Goal: Contribute content: Contribute content

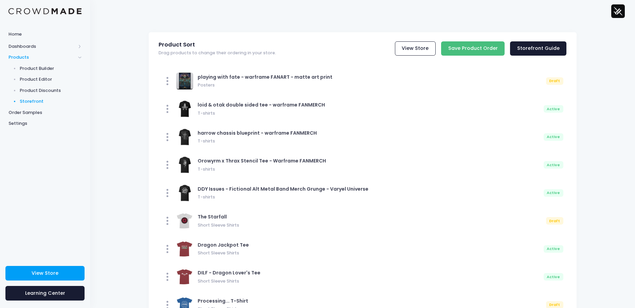
click at [463, 52] on input "Save Product Order" at bounding box center [472, 48] width 63 height 15
click at [37, 66] on span "Product Builder" at bounding box center [51, 68] width 62 height 7
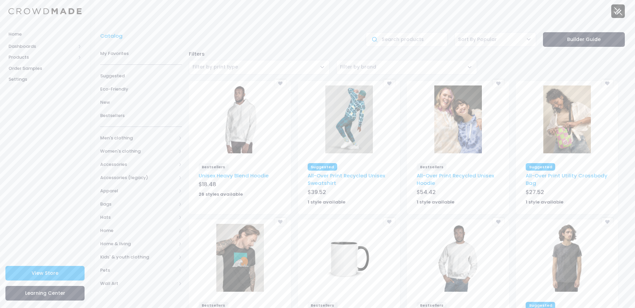
click at [213, 9] on div "yevvie [astral pain & varyel studios] yevvie.art@gmail.com yevvie [astral pain …" at bounding box center [362, 11] width 524 height 22
click at [111, 244] on span "Home & living" at bounding box center [138, 244] width 76 height 7
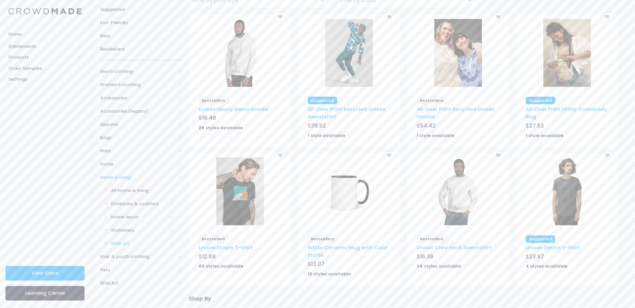
scroll to position [68, 0]
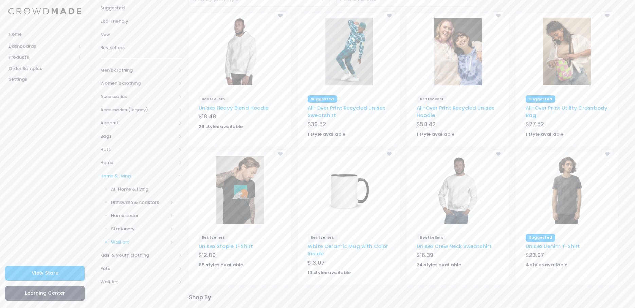
click at [122, 239] on span "Wall art" at bounding box center [139, 242] width 57 height 7
click at [125, 255] on span "All Wall art" at bounding box center [143, 255] width 59 height 7
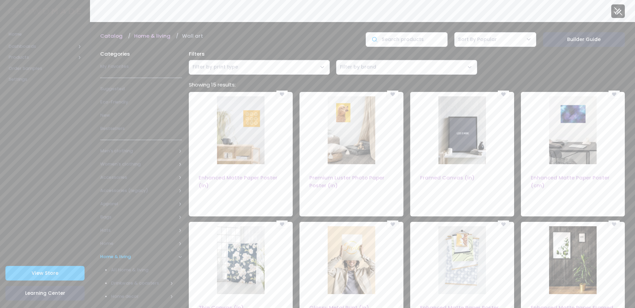
click at [611, 62] on div "Filters Cut-Sew Digital Dtfilm Dtg Embroidery Knitwear Sublimation Uv Filter by…" at bounding box center [406, 62] width 443 height 31
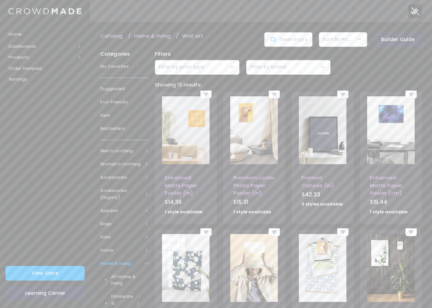
click at [289, 39] on input "text" at bounding box center [288, 39] width 48 height 15
type input "sdafasd"
click at [337, 52] on div "Filters" at bounding box center [287, 53] width 273 height 7
click at [298, 40] on input "sdafasd" at bounding box center [288, 39] width 48 height 15
click at [291, 36] on input "sdafasd" at bounding box center [288, 39] width 48 height 15
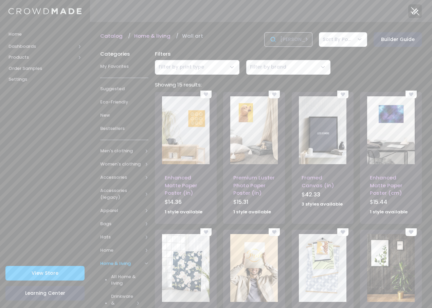
click at [291, 40] on input "sdafasd" at bounding box center [288, 39] width 48 height 15
click at [334, 58] on div "Filters Cut-Sew Digital Dtfilm Dtg Embroidery Knitwear Sublimation Uv Filter by…" at bounding box center [287, 62] width 273 height 31
click at [303, 40] on input "sdafasd" at bounding box center [288, 39] width 48 height 15
click at [392, 61] on div "Filters Cut-Sew Digital Dtfilm Dtg Embroidery Knitwear Sublimation Uv Filter by…" at bounding box center [287, 62] width 273 height 31
click at [341, 38] on span "Sort By Popular" at bounding box center [337, 39] width 31 height 7
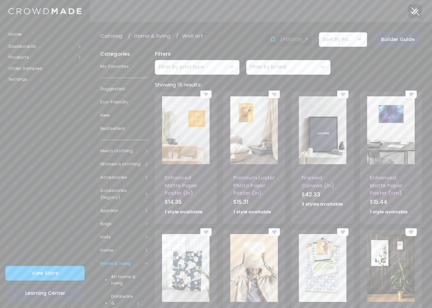
click at [341, 38] on span "Sort By Popular" at bounding box center [337, 39] width 31 height 7
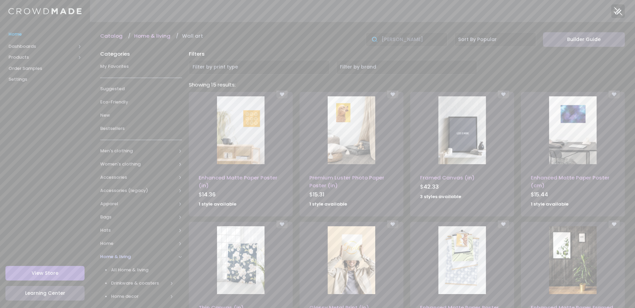
click at [13, 30] on link "Home" at bounding box center [45, 33] width 90 height 13
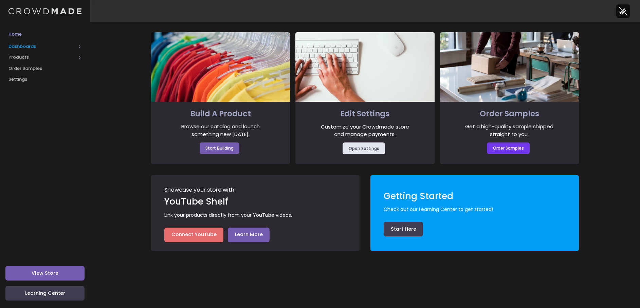
click at [26, 50] on span "Dashboards" at bounding box center [41, 46] width 67 height 7
click at [31, 59] on span "Overview" at bounding box center [51, 57] width 62 height 7
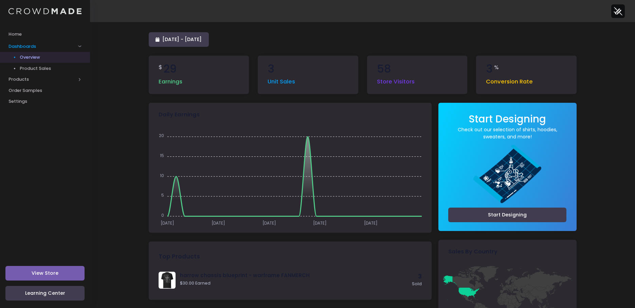
click at [597, 77] on div "[DATE] - [DATE] $ 29 Earnings 3 Unit Sales 58 Store Visitors 3 % Conversion Rat…" at bounding box center [362, 277] width 545 height 510
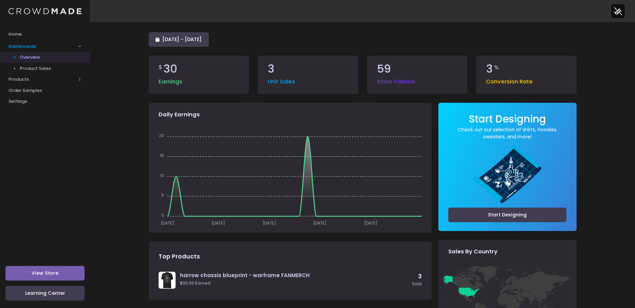
click at [25, 68] on span "Product Sales" at bounding box center [51, 68] width 62 height 7
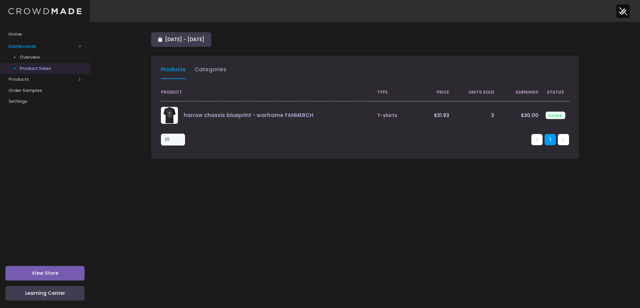
select select "25"
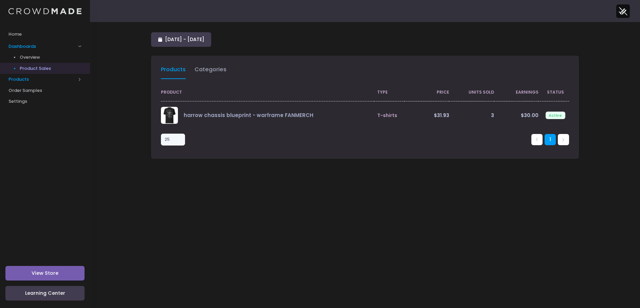
click at [34, 77] on span "Products" at bounding box center [41, 79] width 67 height 7
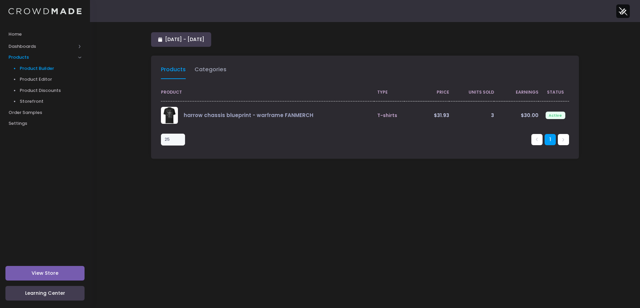
click at [37, 63] on link "Product Builder" at bounding box center [45, 68] width 90 height 11
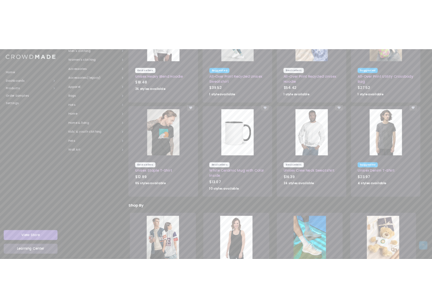
scroll to position [170, 0]
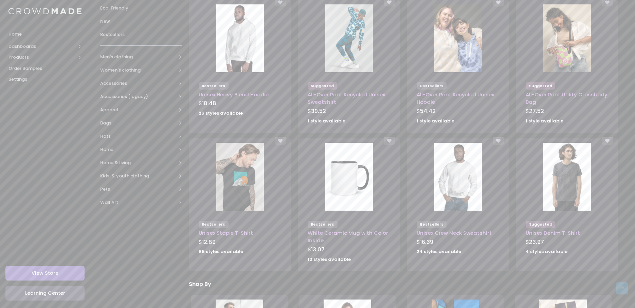
scroll to position [0, 0]
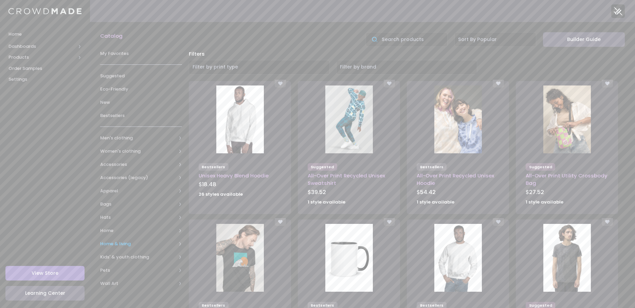
click at [120, 247] on span "Home & living" at bounding box center [141, 243] width 82 height 13
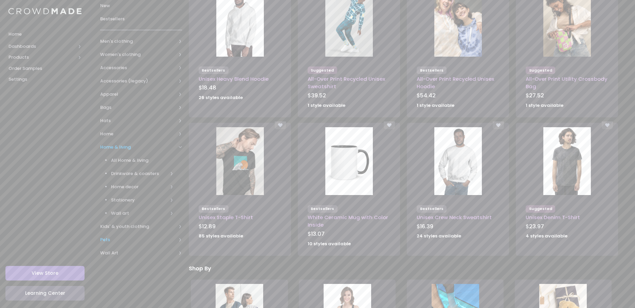
scroll to position [102, 0]
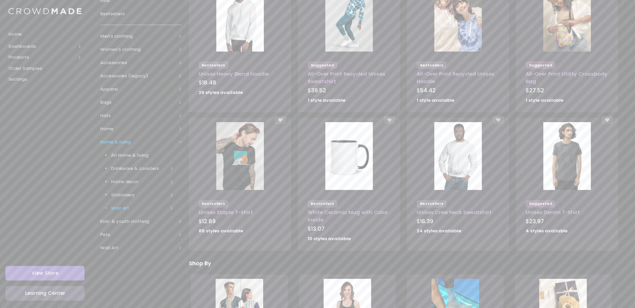
click at [120, 209] on span "Wall art" at bounding box center [139, 208] width 57 height 7
click at [123, 223] on span "All Wall art" at bounding box center [143, 221] width 59 height 7
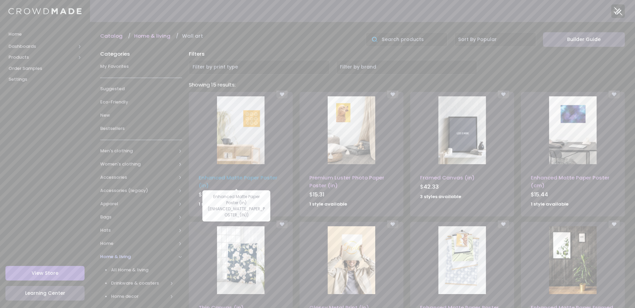
click at [229, 179] on link "Enhanced Matte Paper Poster (in)" at bounding box center [238, 181] width 79 height 15
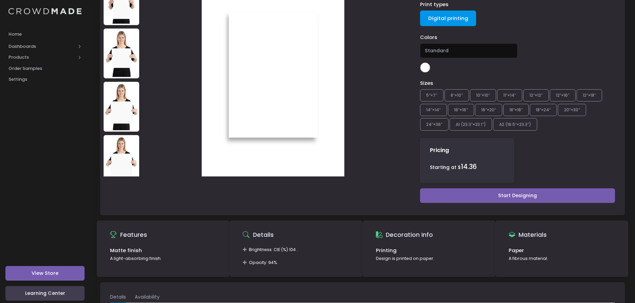
scroll to position [184, 0]
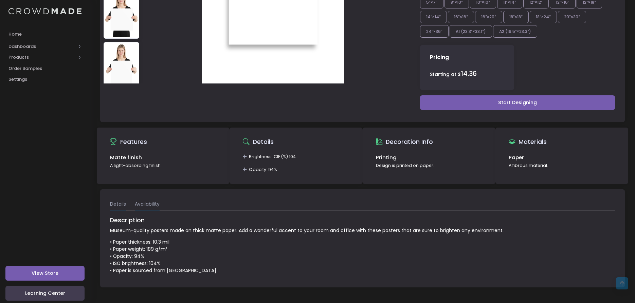
click at [153, 201] on link "Availability" at bounding box center [147, 204] width 25 height 12
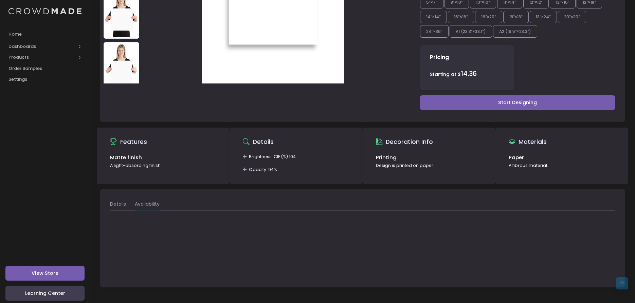
scroll to position [182, 0]
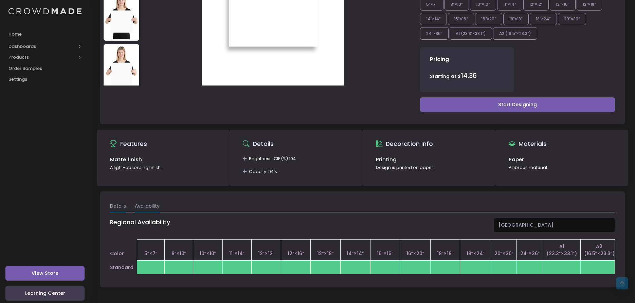
click at [118, 201] on link "Details" at bounding box center [118, 206] width 16 height 12
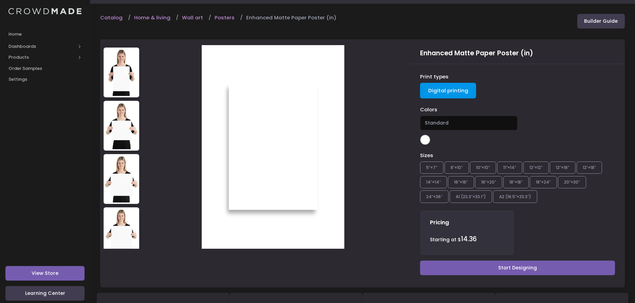
scroll to position [12, 0]
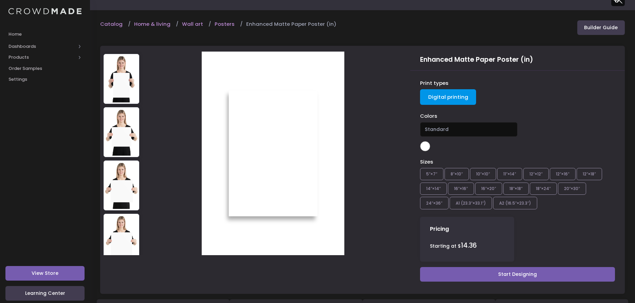
click at [457, 126] on span "Standard" at bounding box center [468, 129] width 97 height 15
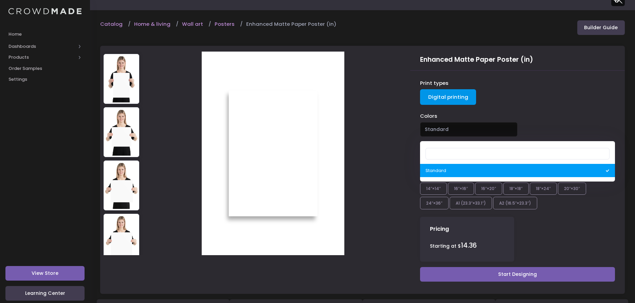
click at [561, 96] on div "Print types Digital printing" at bounding box center [517, 92] width 195 height 27
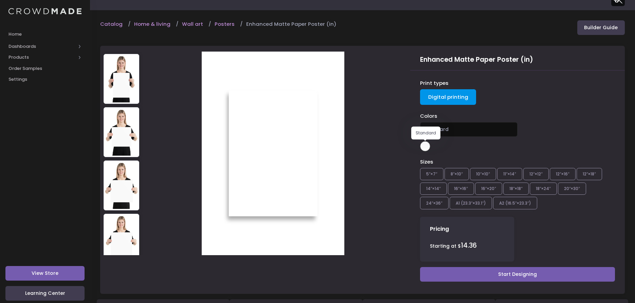
click at [427, 145] on span at bounding box center [425, 146] width 10 height 10
drag, startPoint x: 515, startPoint y: 203, endPoint x: 550, endPoint y: 204, distance: 34.6
click at [550, 204] on div "Sizes 5″×7″ 8″×10″ 10″×10″ 11″×14″ 12″×12″ 12″×16″ 12″×18″ 14″×14″ 16″×16″ 16″×…" at bounding box center [517, 184] width 195 height 53
click at [595, 28] on link "Builder Guide" at bounding box center [601, 27] width 48 height 15
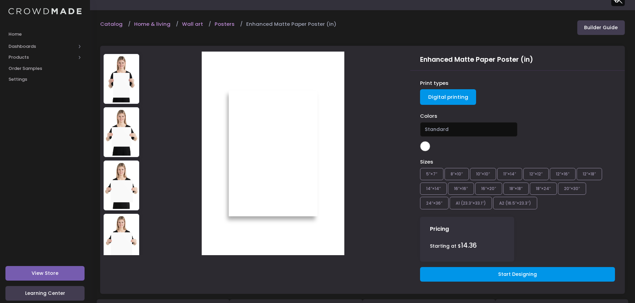
click at [524, 273] on link "Start Designing" at bounding box center [517, 274] width 195 height 15
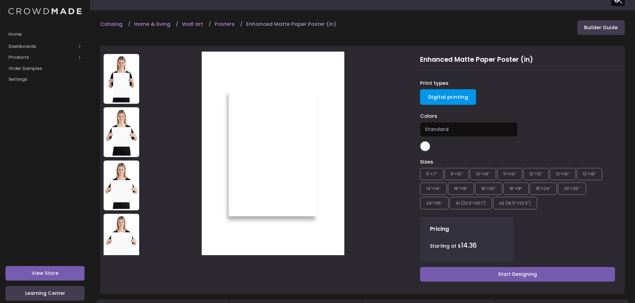
click at [349, 37] on div "Catalog Home & living Wall art Posters Enhanced Matte Paper Poster (in) Builder…" at bounding box center [362, 242] width 545 height 444
click at [25, 69] on span "Order Samples" at bounding box center [44, 68] width 73 height 7
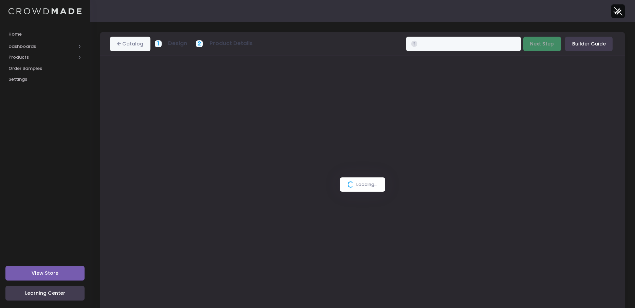
type input "$14.36 - $26.11"
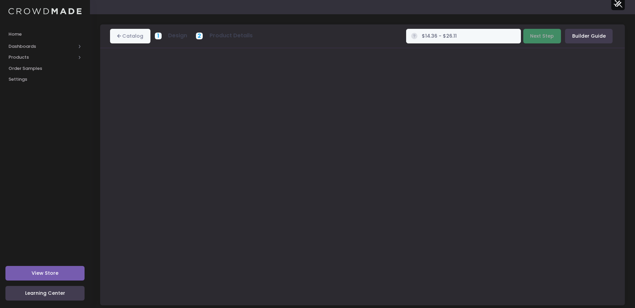
scroll to position [15, 0]
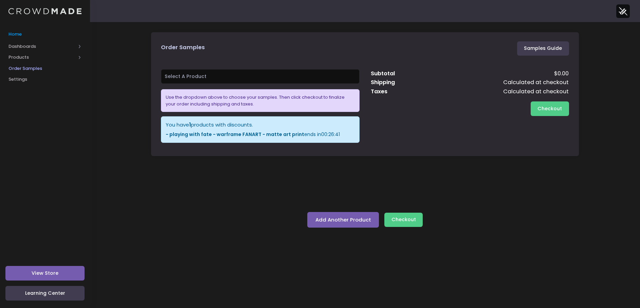
click at [14, 29] on link "Home" at bounding box center [45, 33] width 90 height 13
click at [17, 31] on span "Home" at bounding box center [44, 34] width 73 height 7
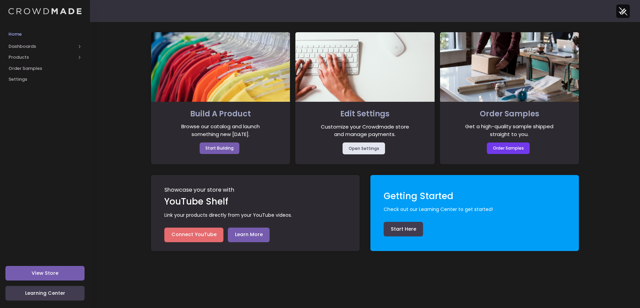
click at [621, 15] on img at bounding box center [623, 11] width 14 height 14
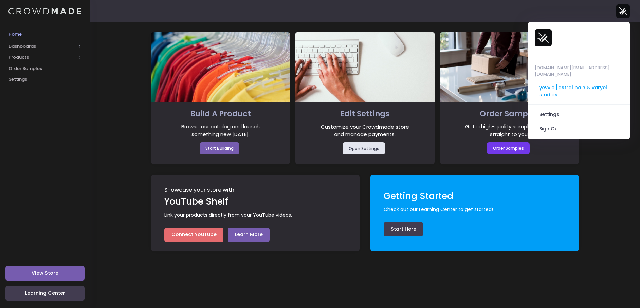
click at [391, 169] on div "Showcase your store with YouTube Shelf Link your products directly from your Yo…" at bounding box center [365, 207] width 439 height 87
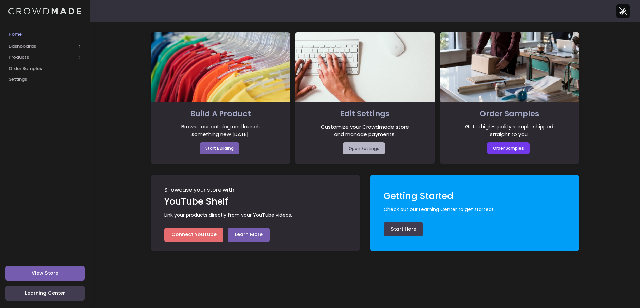
click at [361, 148] on link "Open Settings" at bounding box center [363, 149] width 42 height 12
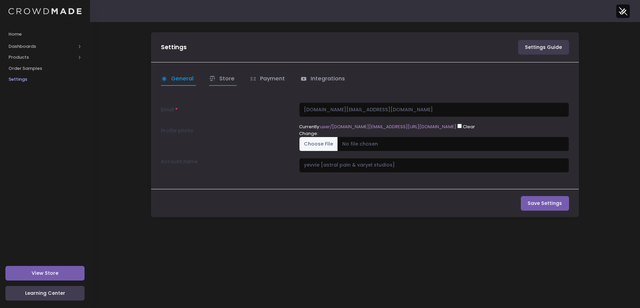
click at [226, 81] on link "Store" at bounding box center [223, 79] width 28 height 13
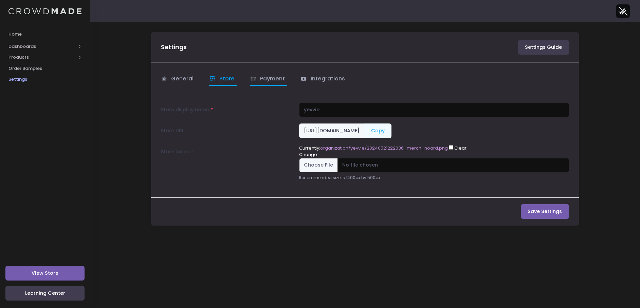
click at [263, 77] on link "Payment" at bounding box center [268, 79] width 37 height 13
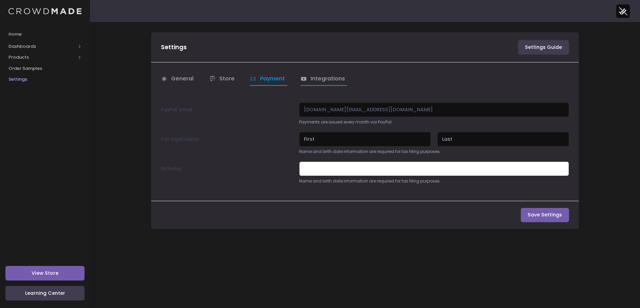
click at [311, 78] on link "Integrations" at bounding box center [323, 79] width 47 height 13
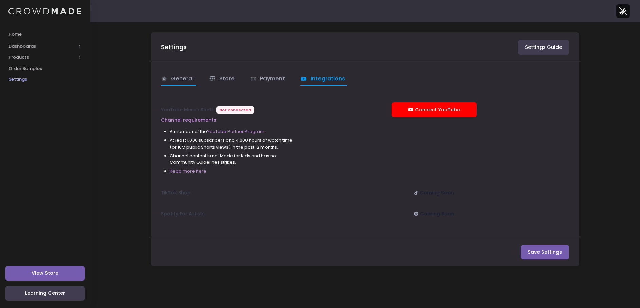
click at [172, 79] on link "General" at bounding box center [178, 79] width 35 height 13
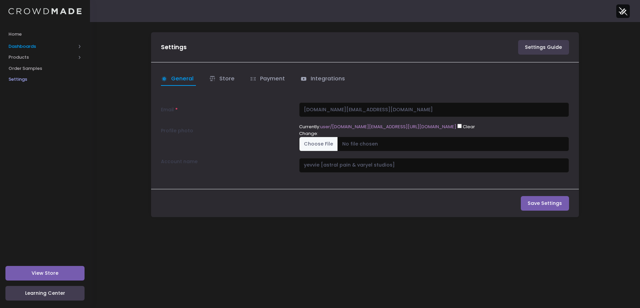
click at [37, 48] on span "Dashboards" at bounding box center [41, 46] width 67 height 7
click at [15, 38] on link "Home" at bounding box center [45, 33] width 90 height 13
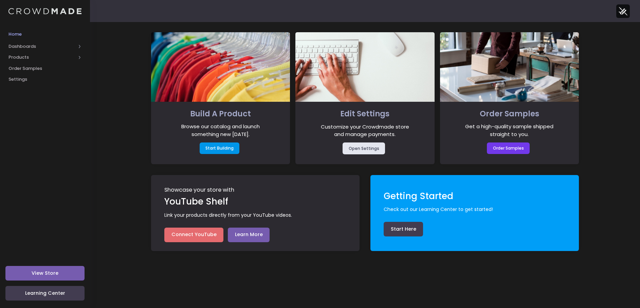
click at [215, 147] on link "Start Building" at bounding box center [220, 149] width 40 height 12
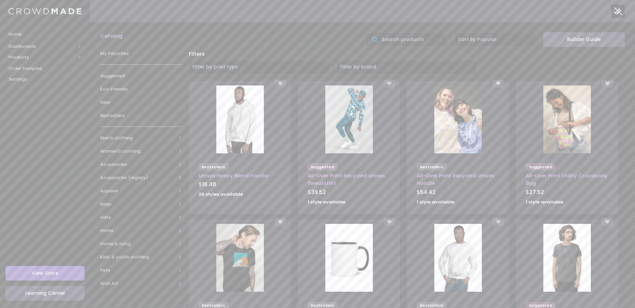
click at [234, 67] on span "Filter by print type" at bounding box center [214, 66] width 45 height 7
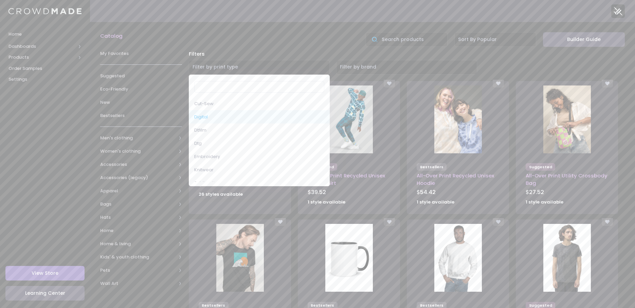
select select "DIGITAL"
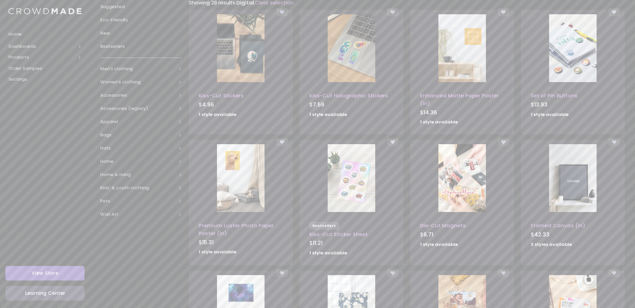
scroll to position [102, 0]
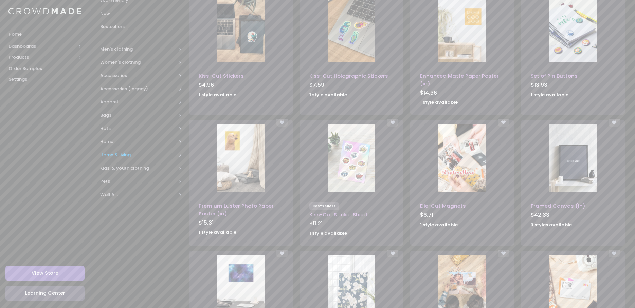
click at [118, 159] on span "Home & living" at bounding box center [141, 155] width 82 height 13
click at [124, 208] on span "Stationery" at bounding box center [139, 208] width 57 height 7
click at [123, 263] on span "Stickers" at bounding box center [143, 261] width 59 height 7
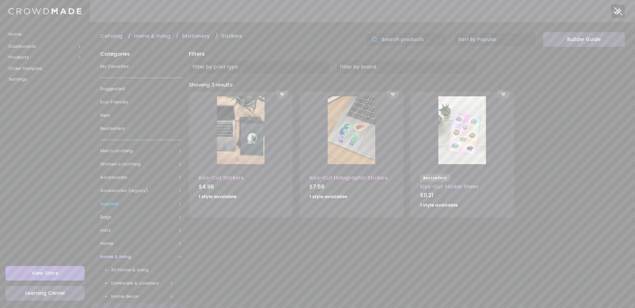
click at [114, 202] on span "Apparel" at bounding box center [138, 204] width 76 height 7
click at [118, 191] on span "Accessories (legacy)" at bounding box center [138, 190] width 76 height 7
click at [111, 179] on span "Accessories" at bounding box center [138, 177] width 76 height 7
click at [114, 229] on span "Pins" at bounding box center [139, 230] width 57 height 7
click at [120, 258] on span "Pins" at bounding box center [143, 257] width 59 height 7
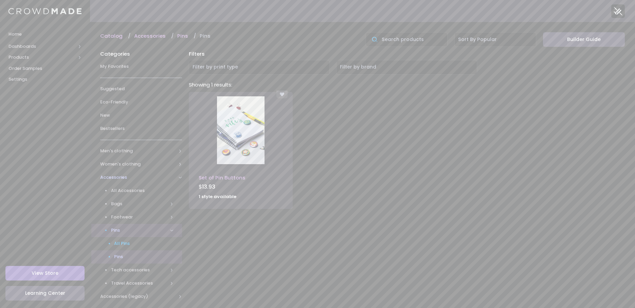
click at [120, 247] on span "All Pins" at bounding box center [143, 243] width 59 height 7
click at [122, 271] on span "Tech accessories" at bounding box center [139, 270] width 57 height 7
click at [126, 259] on span "All Tech accessories" at bounding box center [143, 257] width 59 height 7
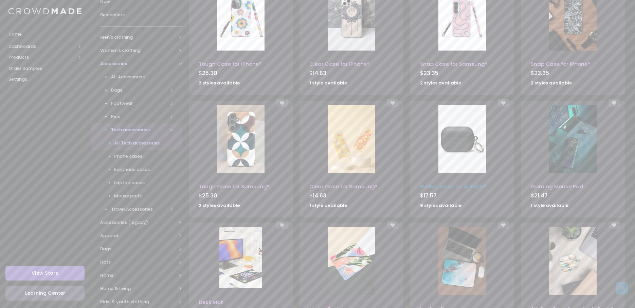
scroll to position [161, 0]
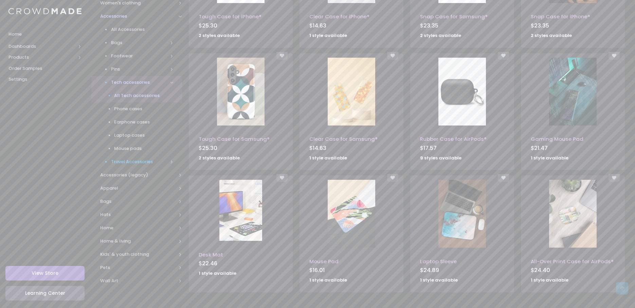
click at [128, 166] on link "Travel Accessories" at bounding box center [136, 161] width 91 height 13
click at [137, 124] on span "License Plate Frame" at bounding box center [143, 122] width 59 height 7
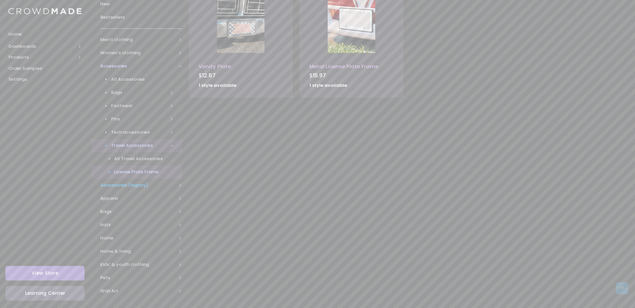
click at [116, 185] on span "Accessories (legacy)" at bounding box center [138, 185] width 76 height 7
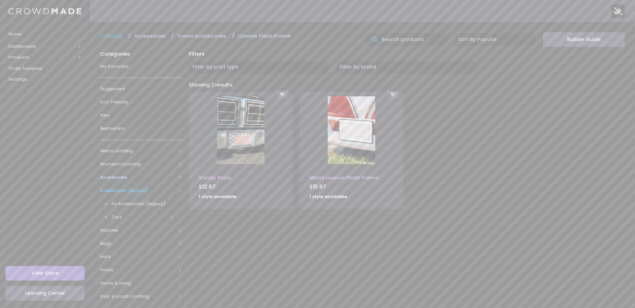
click at [114, 33] on link "Catalog" at bounding box center [113, 35] width 26 height 7
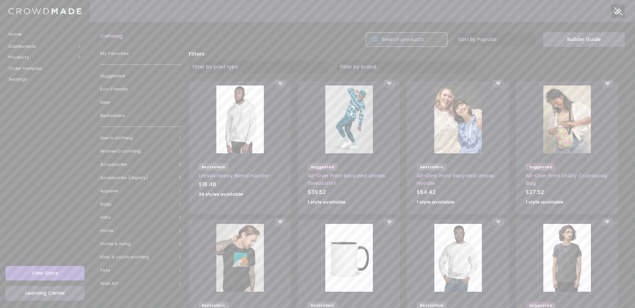
drag, startPoint x: 0, startPoint y: 0, endPoint x: 410, endPoint y: 42, distance: 411.8
click at [410, 42] on input "text" at bounding box center [407, 39] width 82 height 15
type input "pin"
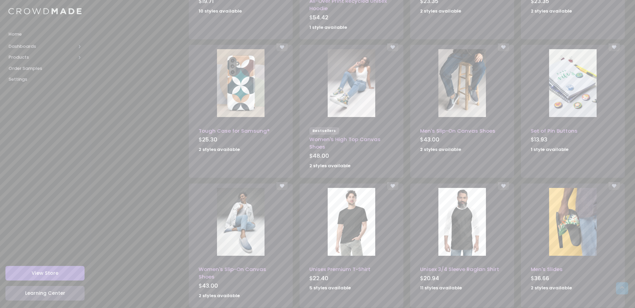
scroll to position [338, 0]
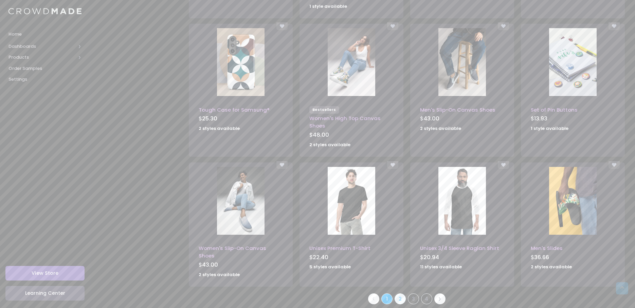
click at [403, 294] on link "2" at bounding box center [399, 299] width 11 height 11
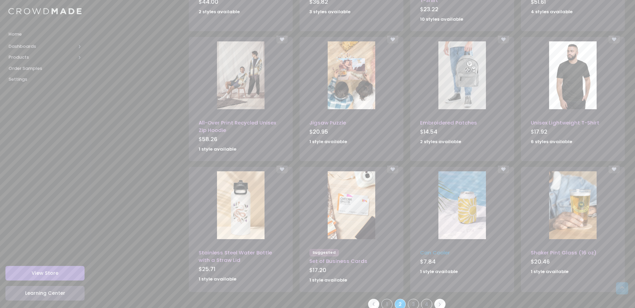
scroll to position [321, 0]
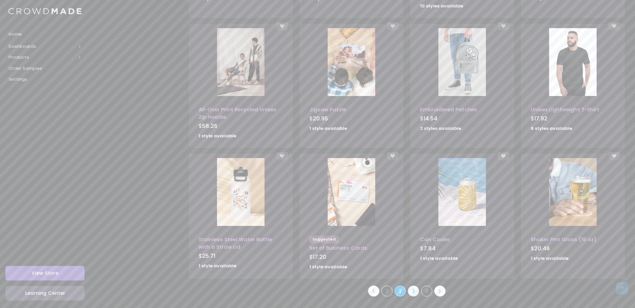
click at [411, 293] on link "3" at bounding box center [413, 291] width 11 height 11
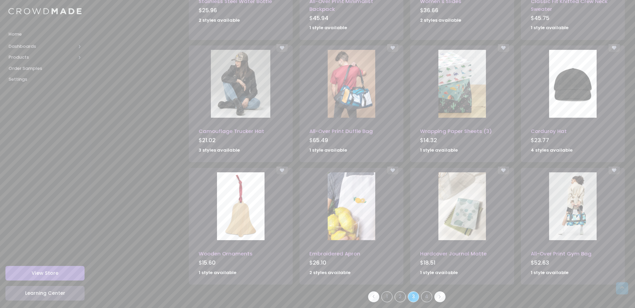
scroll to position [312, 0]
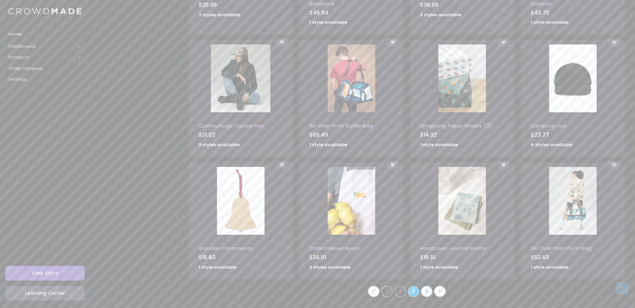
click at [426, 292] on link "4" at bounding box center [426, 291] width 11 height 11
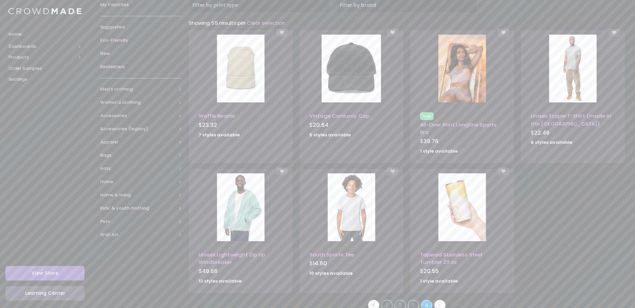
scroll to position [68, 0]
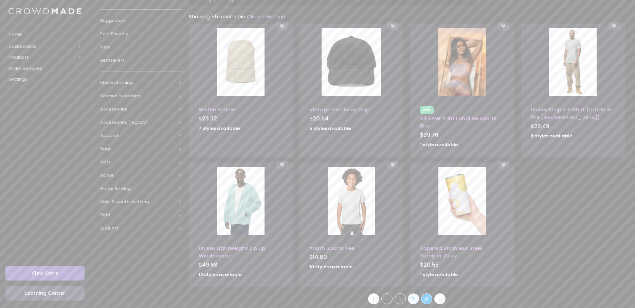
click at [413, 294] on link "3" at bounding box center [413, 299] width 11 height 11
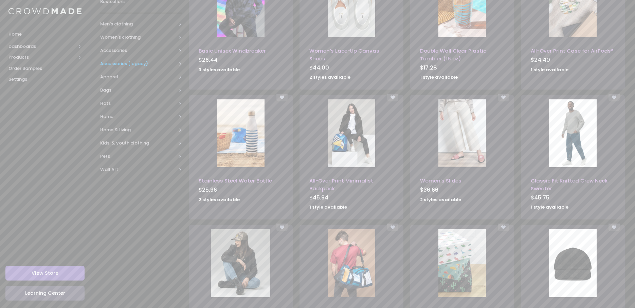
scroll to position [74, 0]
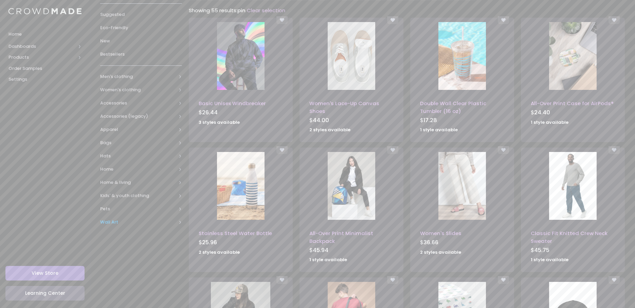
click at [112, 223] on span "Wall Art" at bounding box center [138, 222] width 76 height 7
click at [118, 235] on span "All Wall Art" at bounding box center [142, 235] width 63 height 7
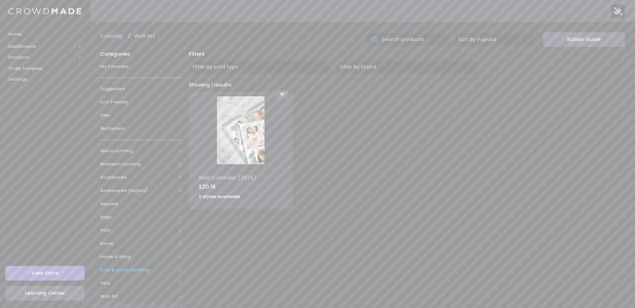
click at [105, 270] on span "Kids' & youth clothing" at bounding box center [138, 270] width 76 height 7
click at [123, 283] on span "All Kids' & youth clothing" at bounding box center [142, 283] width 63 height 7
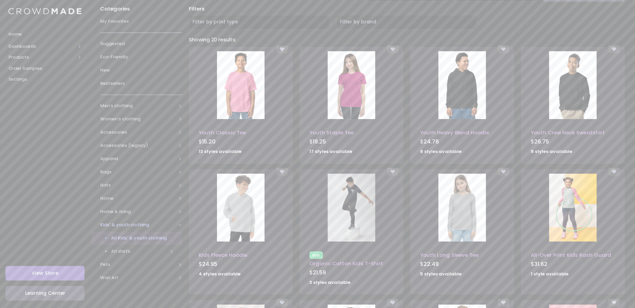
scroll to position [102, 0]
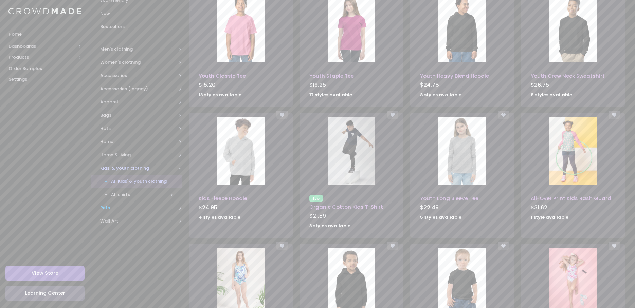
click at [114, 208] on span "Pets" at bounding box center [138, 208] width 76 height 7
click at [123, 196] on span "All Pets" at bounding box center [142, 194] width 63 height 7
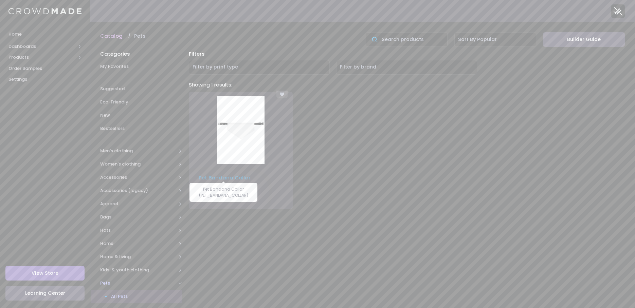
click at [217, 180] on link "Pet Bandana Collar" at bounding box center [225, 177] width 52 height 7
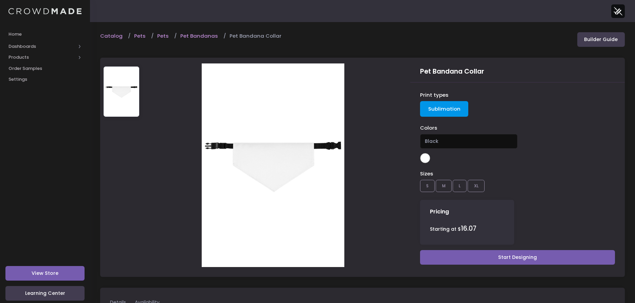
click at [449, 140] on span "Black" at bounding box center [468, 141] width 97 height 15
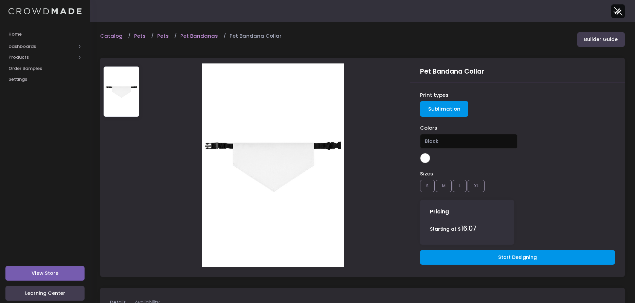
click at [482, 258] on link "Start Designing" at bounding box center [517, 257] width 195 height 15
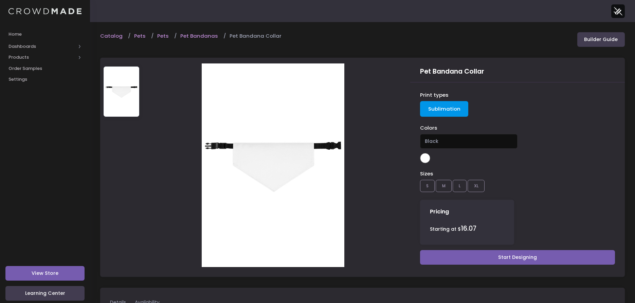
click at [29, 11] on img at bounding box center [44, 11] width 73 height 6
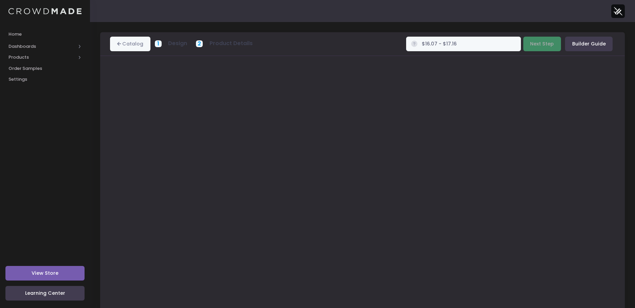
type input "$Infinity - $-Infinity"
click at [538, 40] on button "Next Step" at bounding box center [542, 44] width 38 height 15
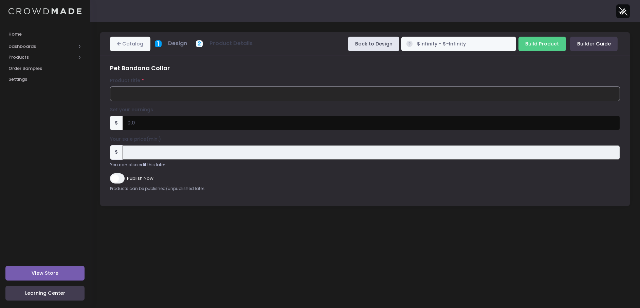
click at [130, 91] on input "Product title" at bounding box center [365, 94] width 510 height 15
type input "entrati obol pet collar - warframe FANMERCH"
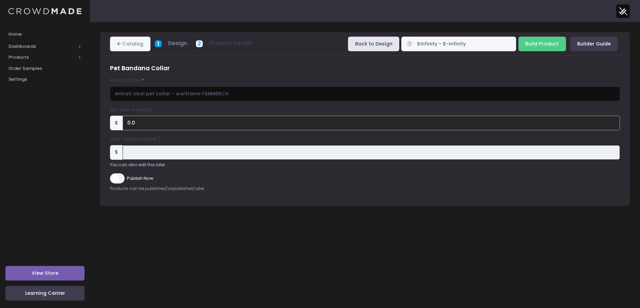
click at [156, 123] on input "0.0" at bounding box center [371, 123] width 497 height 15
drag, startPoint x: 139, startPoint y: 120, endPoint x: 125, endPoint y: 118, distance: 14.7
click at [125, 118] on input "0.0" at bounding box center [371, 123] width 497 height 15
drag, startPoint x: 148, startPoint y: 126, endPoint x: 124, endPoint y: 125, distance: 24.4
click at [124, 125] on input "0.0" at bounding box center [371, 123] width 497 height 15
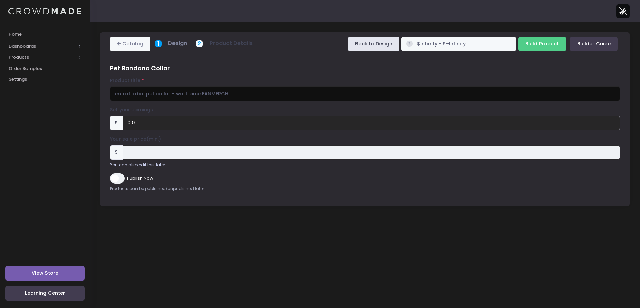
type input "1"
type input "10"
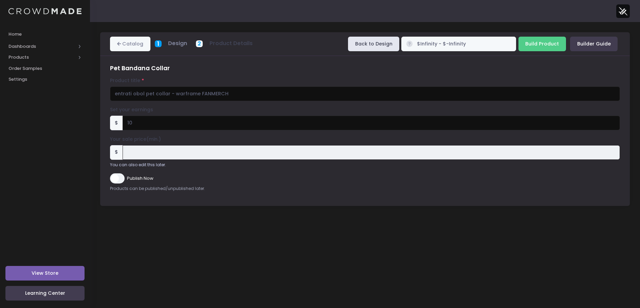
click at [255, 199] on div "Pet Bandana Collar Product title entrati obol pet collar - warframe FANMERCH Se…" at bounding box center [365, 131] width 530 height 150
click at [547, 44] on input "Build Product" at bounding box center [542, 44] width 48 height 15
type input "Building product..."
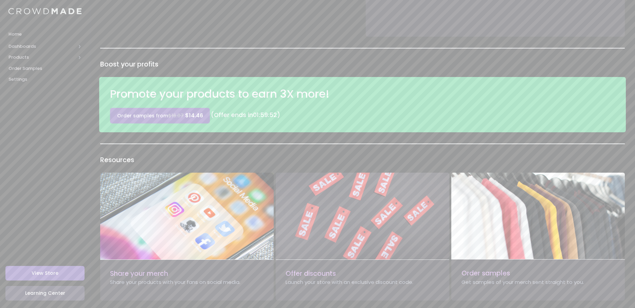
scroll to position [114, 0]
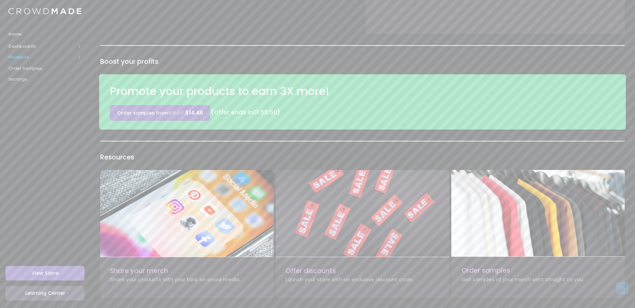
click at [26, 58] on span "Products" at bounding box center [41, 57] width 67 height 7
click at [35, 76] on link "Product Editor" at bounding box center [45, 79] width 90 height 11
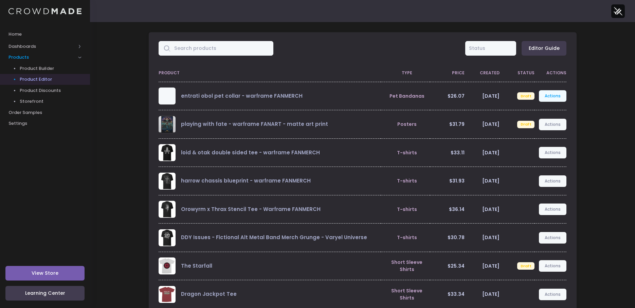
click at [547, 99] on link "Actions" at bounding box center [553, 96] width 28 height 12
click at [538, 111] on link "Edit" at bounding box center [545, 112] width 36 height 12
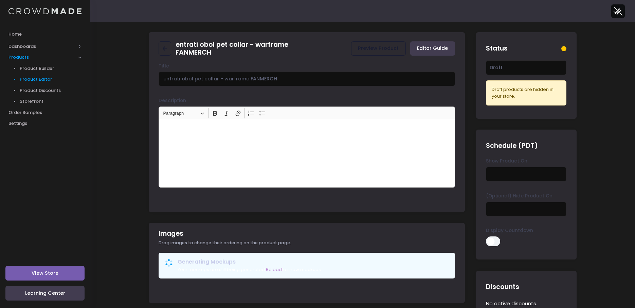
click at [29, 83] on link "Product Editor" at bounding box center [45, 79] width 90 height 11
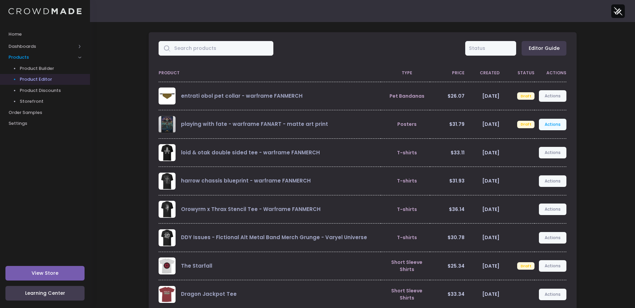
click at [552, 123] on link "Actions" at bounding box center [553, 125] width 28 height 12
click at [538, 139] on link "Edit" at bounding box center [545, 141] width 36 height 12
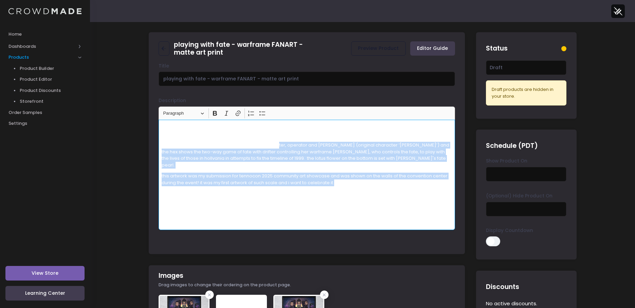
drag, startPoint x: 0, startPoint y: 0, endPoint x: 335, endPoint y: 175, distance: 378.5
click at [335, 175] on div "THIS IS NOT AN OFFICIAL DESIGN. IT IS NOT SPONSORED OR ENDORSED BY WARFRAME OR …" at bounding box center [307, 175] width 296 height 110
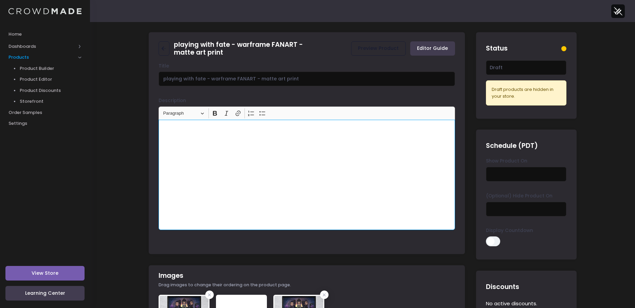
click at [342, 192] on p "this artwork was my submission for tennocon 2025 community art showcase and was…" at bounding box center [307, 199] width 291 height 53
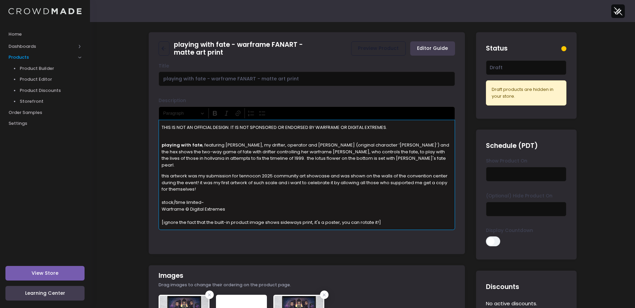
click at [252, 148] on p "playing with fate , featuring koumei, my drifter, operator and wally (original …" at bounding box center [307, 151] width 291 height 33
click at [339, 143] on p "playing with fate , featuring koumei, my drifter, operator and wally (original …" at bounding box center [307, 151] width 291 height 33
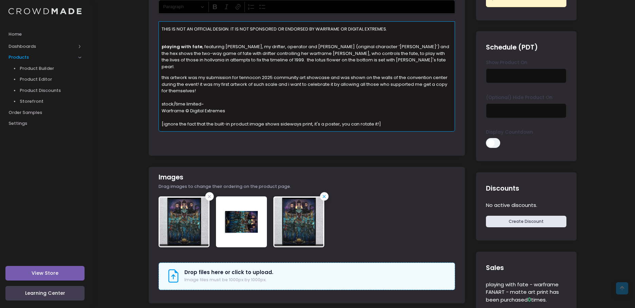
scroll to position [136, 0]
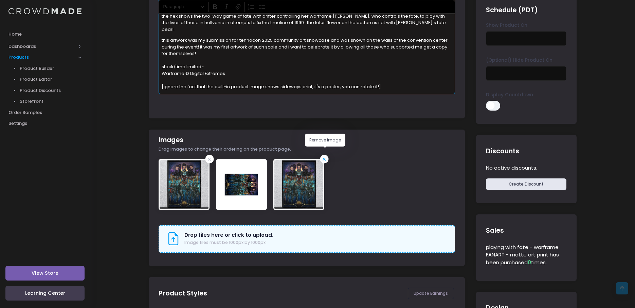
click at [324, 156] on icon at bounding box center [324, 159] width 7 height 7
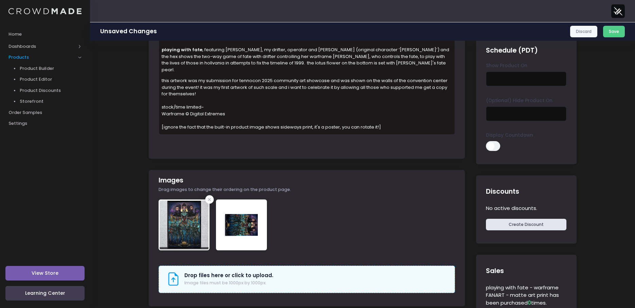
scroll to position [102, 0]
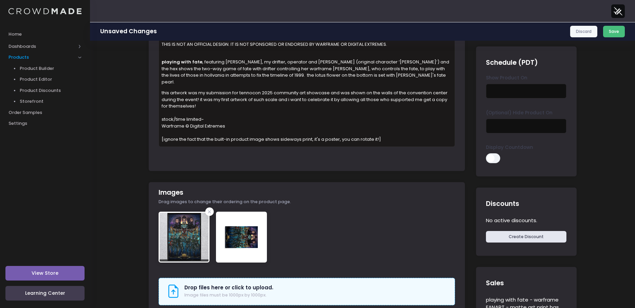
click at [609, 34] on button "Save" at bounding box center [614, 32] width 22 height 12
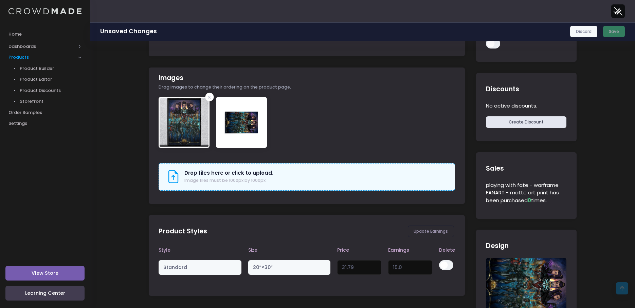
scroll to position [339, 0]
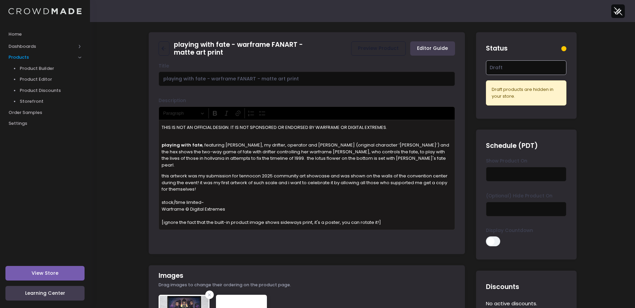
click at [516, 67] on select "Active Draft" at bounding box center [526, 67] width 80 height 15
click at [251, 144] on p "playing with fate , featuring koumei, my drifter, operator and wally (original …" at bounding box center [307, 151] width 291 height 33
click at [397, 215] on p "this artwork was my submission for tennocon 2025 community art showcase and was…" at bounding box center [307, 199] width 291 height 53
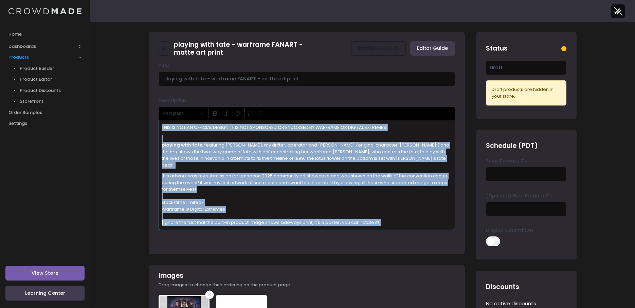
copy div "THIS IS NOT AN OFFICIAL DESIGN. IT IS NOT SPONSORED OR ENDORSED BY WARFRAME OR …"
click at [227, 173] on p "this artwork was my submission for tennocon 2025 community art showcase and was…" at bounding box center [307, 199] width 291 height 53
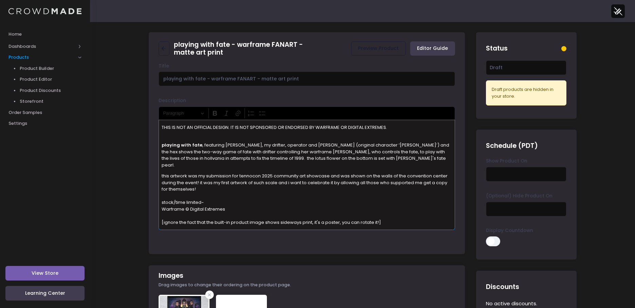
click at [343, 151] on p "playing with fate , featuring koumei, my drifter, operator and wally (original …" at bounding box center [307, 151] width 291 height 33
click at [329, 150] on p "playing with fate , featuring koumei, my drifter, operator and wally (original …" at bounding box center [307, 151] width 291 height 33
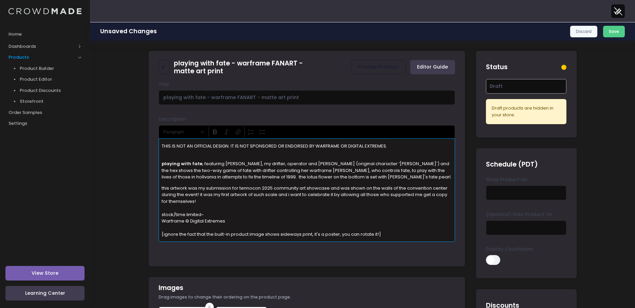
click at [527, 85] on select "Active Draft" at bounding box center [526, 86] width 80 height 15
drag, startPoint x: 427, startPoint y: 243, endPoint x: 502, endPoint y: 183, distance: 96.8
click at [427, 243] on div "Title playing with fate - warframe FANART - matte art print Description Rich Te…" at bounding box center [307, 171] width 316 height 181
click at [617, 31] on button "Save" at bounding box center [614, 32] width 22 height 12
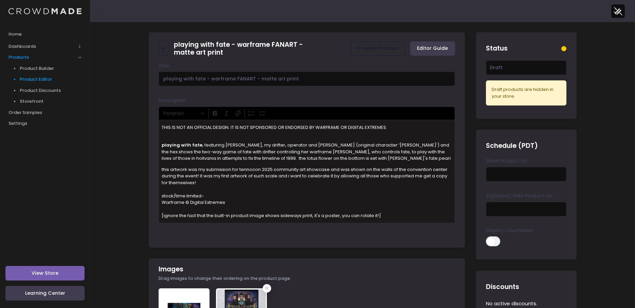
click at [37, 80] on span "Product Editor" at bounding box center [51, 79] width 62 height 7
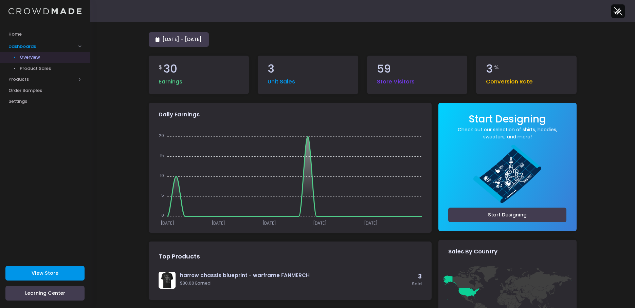
click at [31, 271] on link "View Store" at bounding box center [44, 273] width 79 height 15
click at [33, 67] on span "Product Sales" at bounding box center [51, 68] width 62 height 7
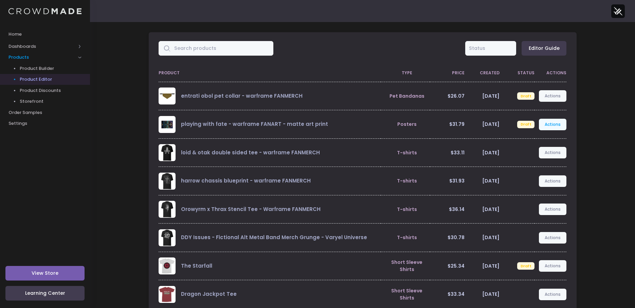
click at [552, 124] on link "Actions" at bounding box center [553, 125] width 28 height 12
click at [540, 154] on link "Preview" at bounding box center [545, 153] width 36 height 12
click at [31, 68] on span "Product Builder" at bounding box center [51, 68] width 62 height 7
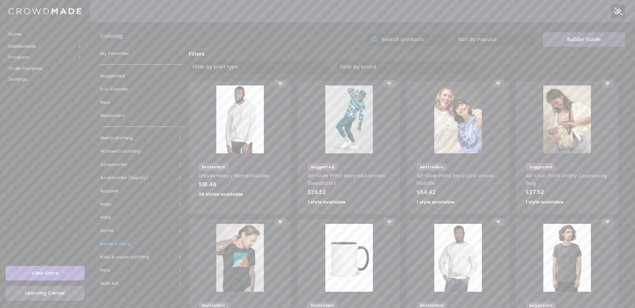
click at [115, 243] on span "Home & living" at bounding box center [138, 244] width 76 height 7
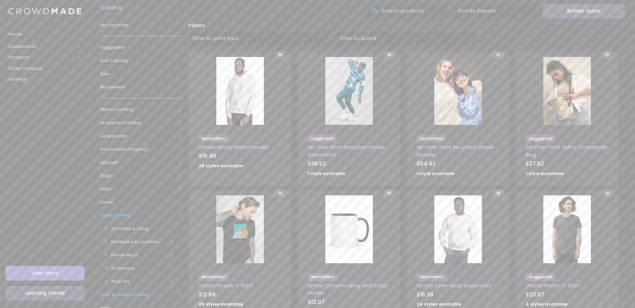
scroll to position [68, 0]
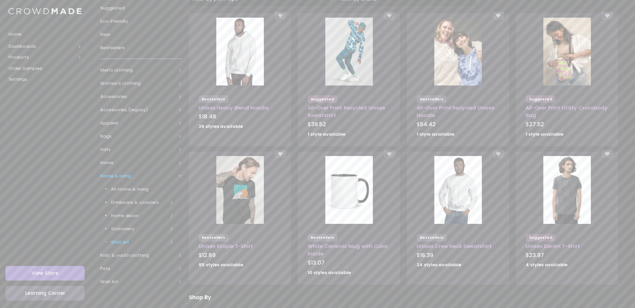
click at [124, 244] on span "Wall art" at bounding box center [139, 242] width 57 height 7
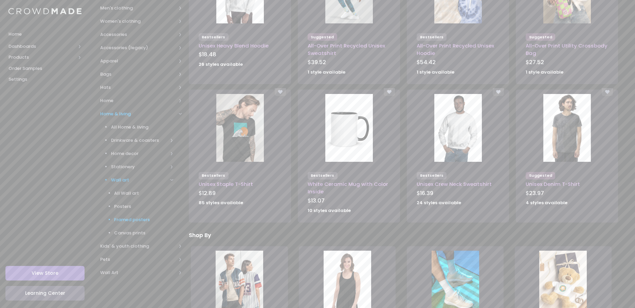
scroll to position [136, 0]
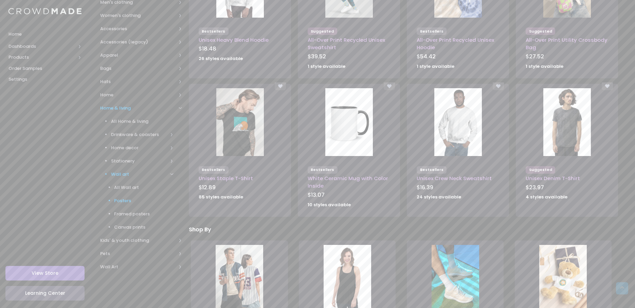
click at [119, 202] on span "Posters" at bounding box center [143, 201] width 59 height 7
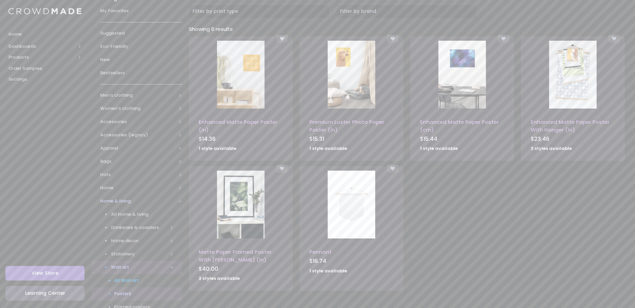
scroll to position [68, 0]
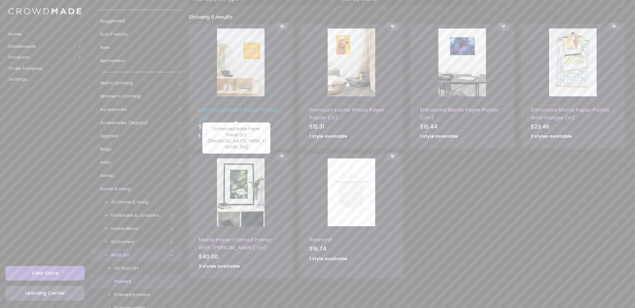
click at [204, 111] on link "Enhanced Matte Paper Poster (in)" at bounding box center [238, 113] width 79 height 15
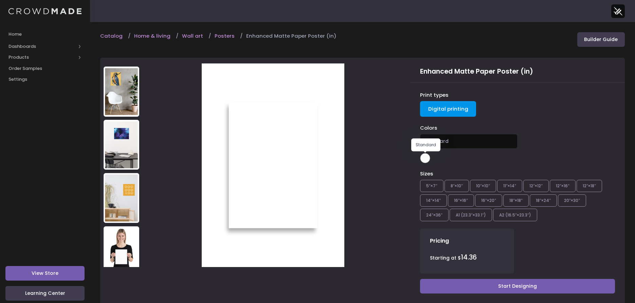
click at [424, 156] on span at bounding box center [425, 158] width 10 height 10
click at [444, 143] on span "Standard" at bounding box center [437, 141] width 24 height 7
click at [533, 113] on div "Print types Digital printing" at bounding box center [517, 104] width 195 height 27
drag, startPoint x: 424, startPoint y: 110, endPoint x: 482, endPoint y: 137, distance: 63.9
click at [424, 110] on link "Digital printing" at bounding box center [448, 109] width 56 height 16
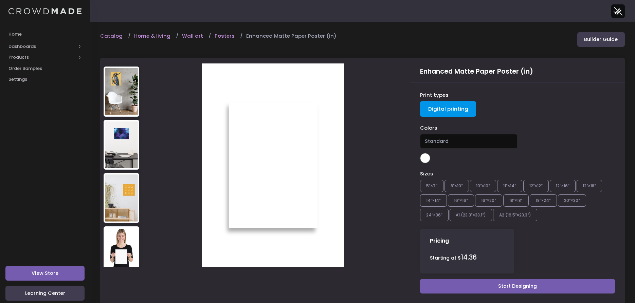
click at [454, 200] on div "Sizes 5″×7″ 8″×10″ 10″×10″ 11″×14″ 12″×12″ 12″×16″ 12″×18″ 14″×14″ 16″×16″ 16″×…" at bounding box center [517, 196] width 195 height 53
click at [514, 222] on div "Sizes 5″×7″ 8″×10″ 10″×10″ 11″×14″ 12″×12″ 12″×16″ 12″×18″ 14″×14″ 16″×16″ 16″×…" at bounding box center [517, 196] width 195 height 53
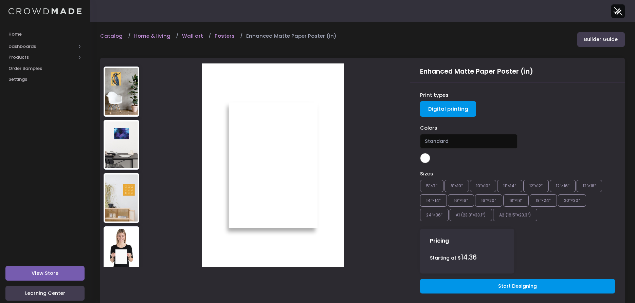
click at [478, 285] on link "Start Designing" at bounding box center [517, 286] width 195 height 15
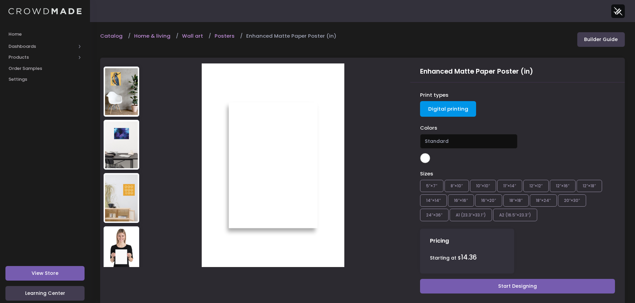
click at [417, 160] on div "Print types Digital printing Colors Standard Standard Sizes 5″×7″ 8″×10″ 10″×10…" at bounding box center [517, 193] width 215 height 223
click at [23, 56] on span "Products" at bounding box center [41, 57] width 67 height 7
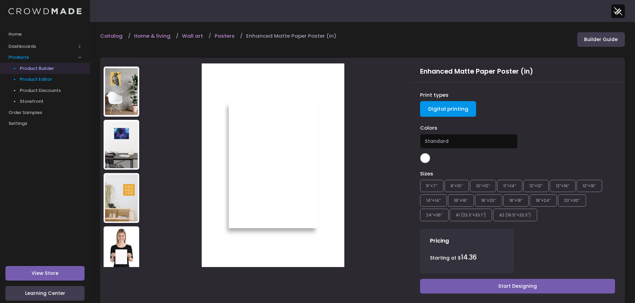
click at [39, 80] on span "Product Editor" at bounding box center [51, 79] width 62 height 7
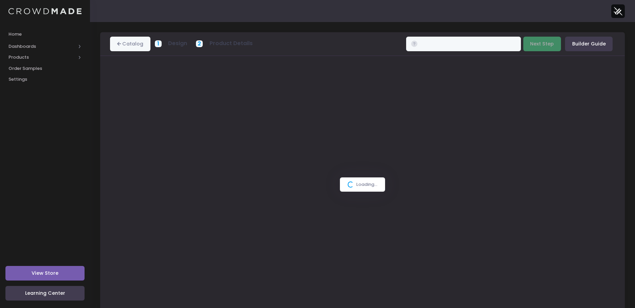
type input "$14.36 - $26.11"
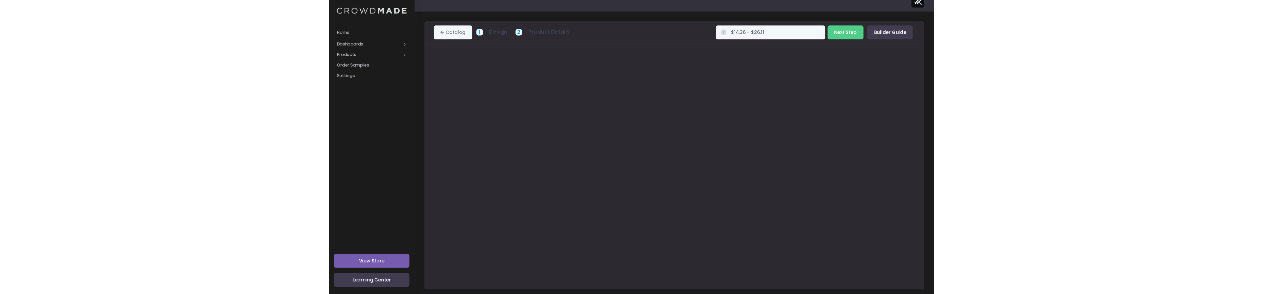
scroll to position [15, 0]
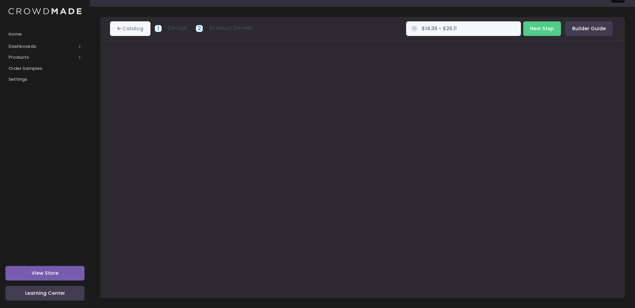
click at [622, 105] on div "Enhanced Matte Paper Poster (in) Product title Set your earnings $ 0.0 Earnings…" at bounding box center [362, 169] width 524 height 257
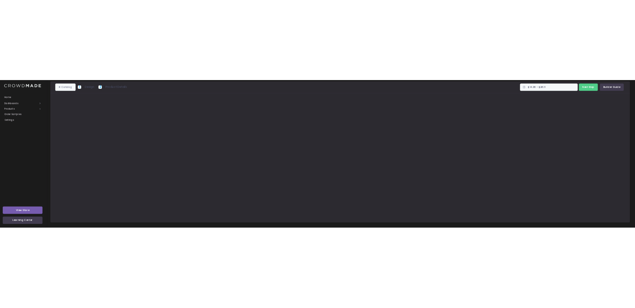
scroll to position [0, 0]
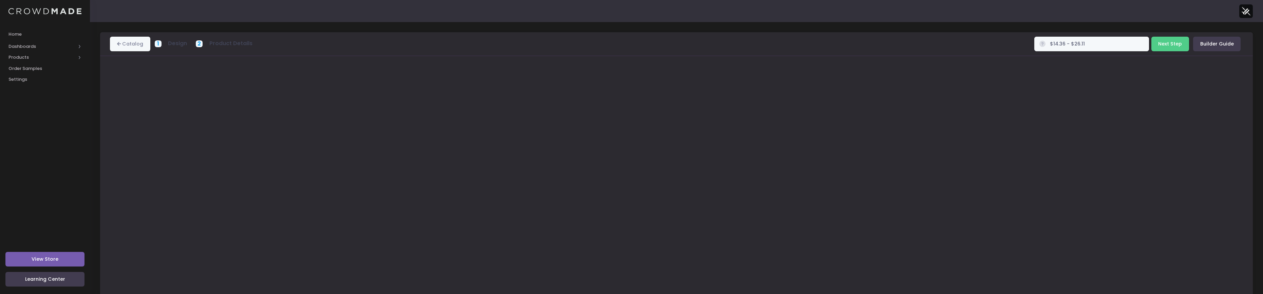
click at [639, 168] on div at bounding box center [677, 185] width 1140 height 240
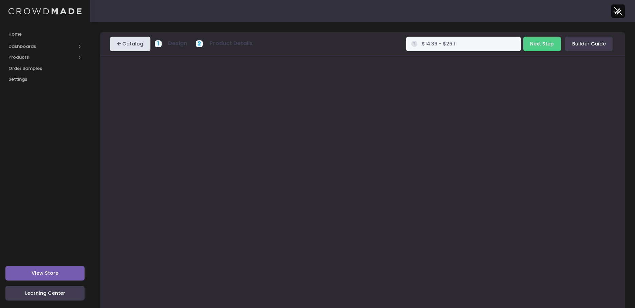
click at [127, 40] on link "Catalog" at bounding box center [130, 44] width 40 height 15
click at [130, 47] on link "Catalog" at bounding box center [130, 44] width 40 height 15
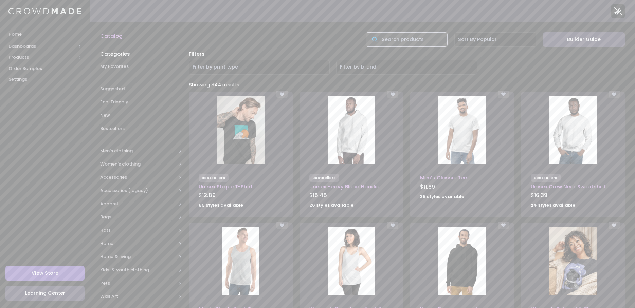
click at [413, 37] on input "text" at bounding box center [407, 39] width 82 height 15
type input "poster"
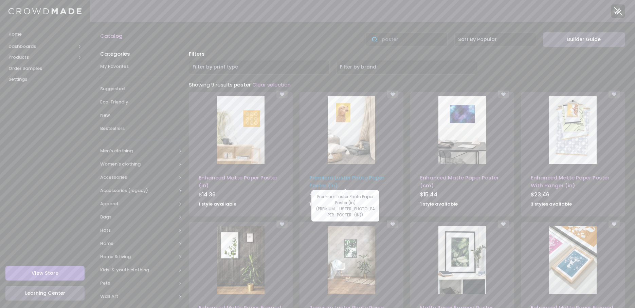
click at [318, 182] on link "Premium Luster Photo Paper Poster (in)" at bounding box center [346, 181] width 75 height 15
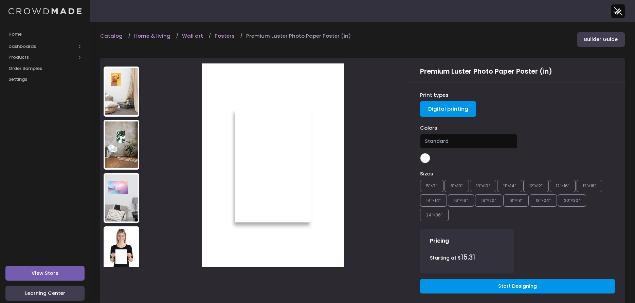
click at [495, 284] on link "Start Designing" at bounding box center [517, 286] width 195 height 15
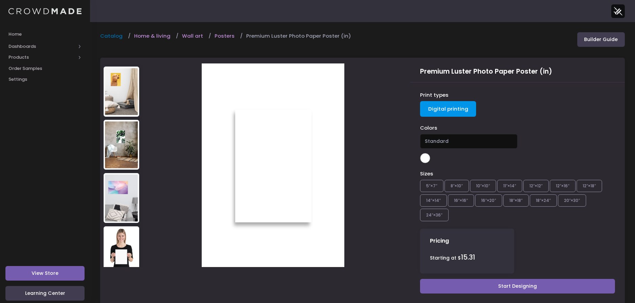
click at [106, 34] on link "Catalog" at bounding box center [113, 35] width 26 height 7
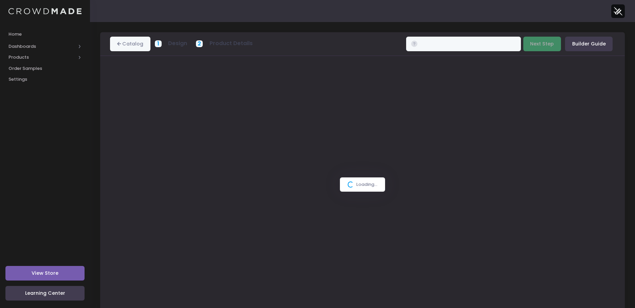
type input "$15.31 - $25.24"
click at [118, 44] on icon at bounding box center [119, 44] width 5 height 0
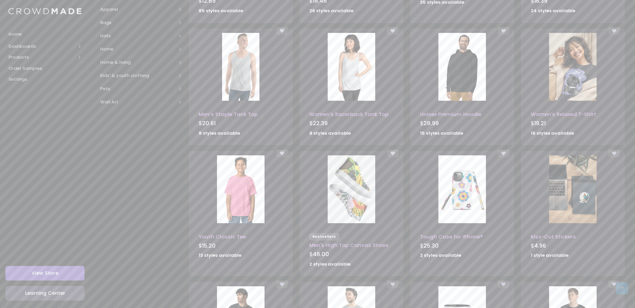
scroll to position [204, 0]
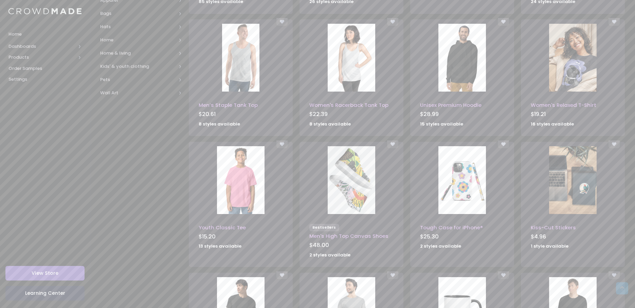
click at [55, 297] on link "Learning Center" at bounding box center [44, 293] width 79 height 15
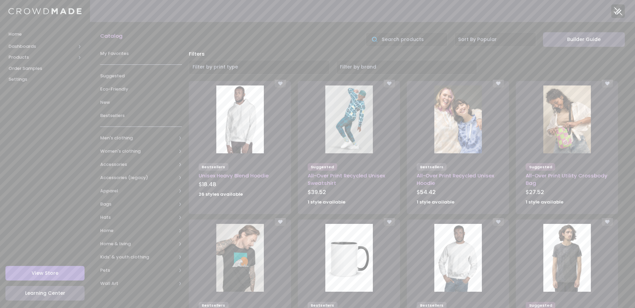
click at [615, 18] on img at bounding box center [618, 11] width 14 height 14
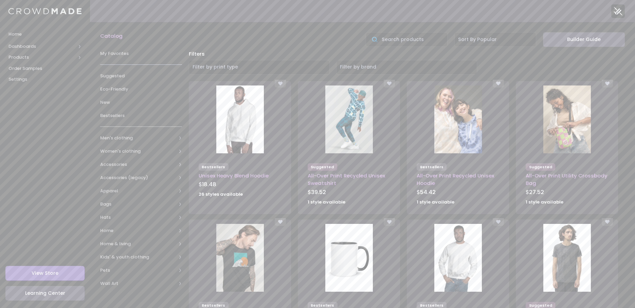
click at [24, 34] on span "Home" at bounding box center [44, 34] width 73 height 7
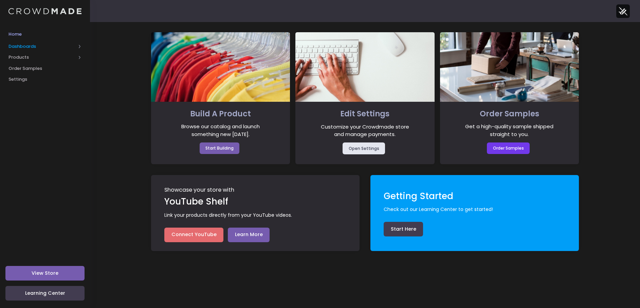
click at [31, 47] on span "Dashboards" at bounding box center [41, 46] width 67 height 7
click at [32, 77] on span "Products" at bounding box center [41, 79] width 67 height 7
click at [43, 78] on span "Product Editor" at bounding box center [51, 79] width 62 height 7
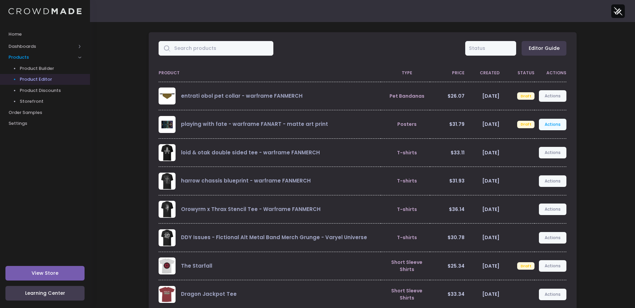
click at [555, 124] on link "Actions" at bounding box center [553, 125] width 28 height 12
click at [540, 140] on link "Edit" at bounding box center [545, 141] width 36 height 12
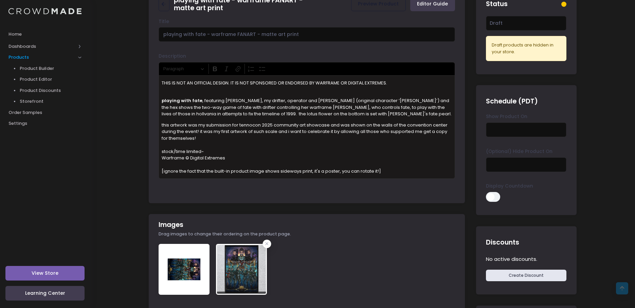
scroll to position [170, 0]
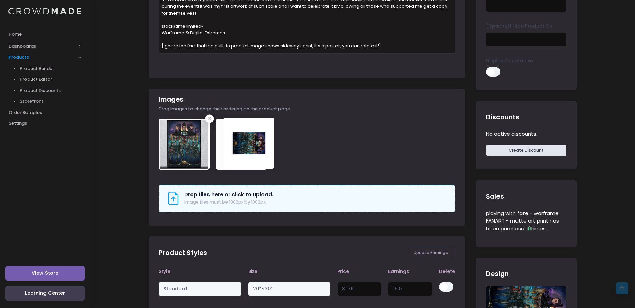
drag, startPoint x: 187, startPoint y: 145, endPoint x: 252, endPoint y: 144, distance: 64.8
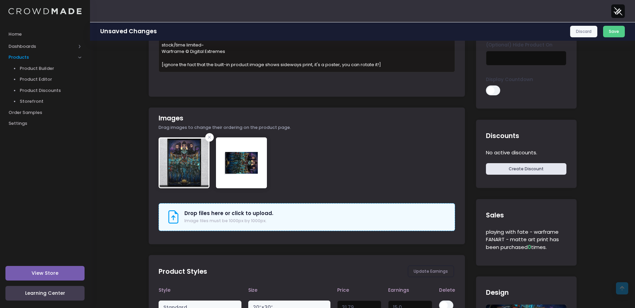
drag, startPoint x: 244, startPoint y: 156, endPoint x: 223, endPoint y: 159, distance: 21.6
click at [610, 31] on button "Save" at bounding box center [614, 32] width 22 height 12
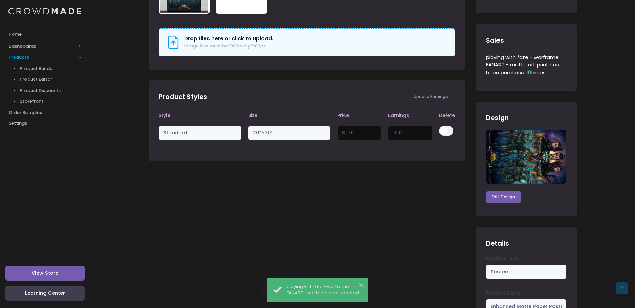
scroll to position [339, 0]
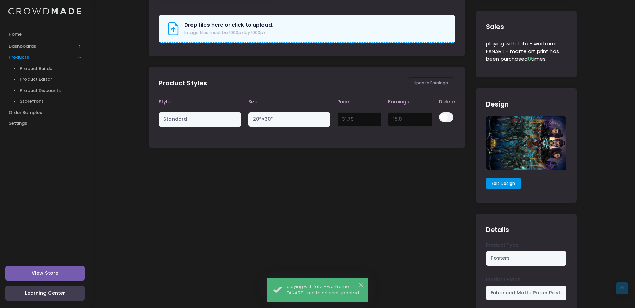
click at [497, 186] on link "Edit Design" at bounding box center [503, 184] width 35 height 12
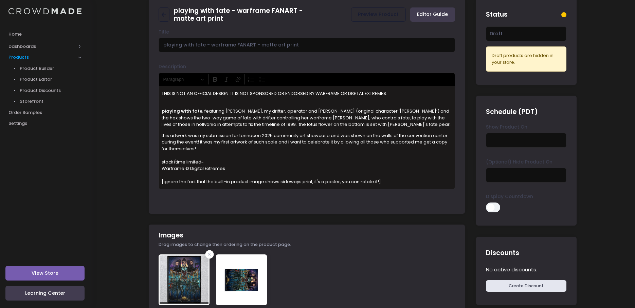
scroll to position [0, 0]
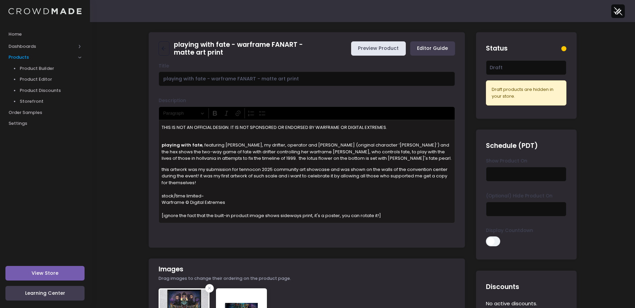
click at [386, 48] on link "Preview Product" at bounding box center [378, 48] width 55 height 15
click at [384, 46] on link "Preview Product" at bounding box center [378, 48] width 55 height 15
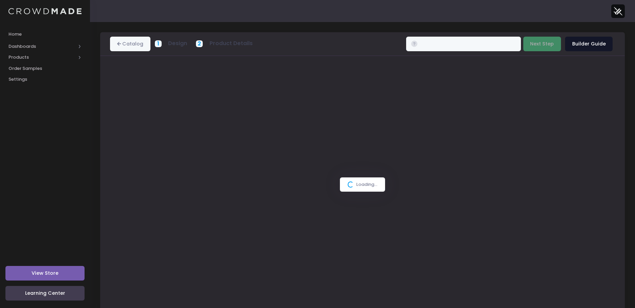
click at [582, 42] on link "Builder Guide" at bounding box center [589, 44] width 48 height 15
type input "$31.79"
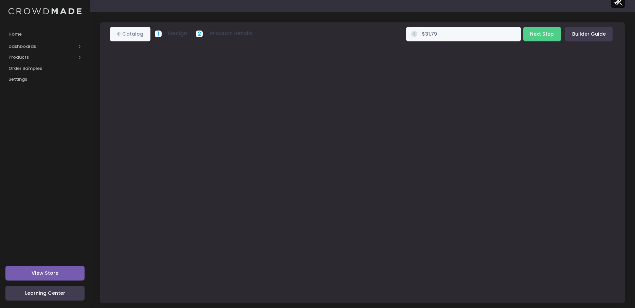
scroll to position [15, 0]
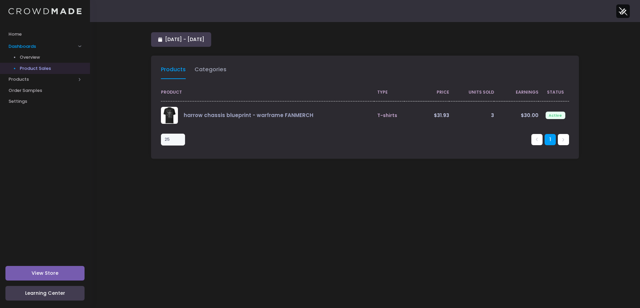
select select "25"
click at [26, 79] on span "Products" at bounding box center [41, 79] width 67 height 7
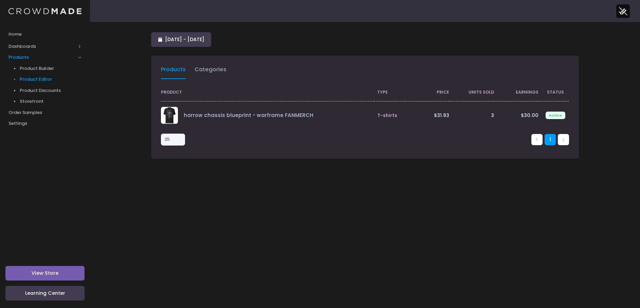
click at [50, 82] on span "Product Editor" at bounding box center [51, 79] width 62 height 7
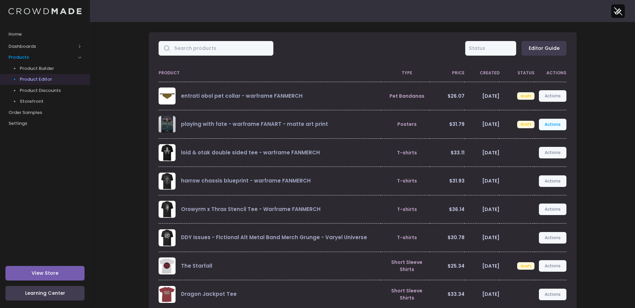
click at [548, 123] on link "Actions" at bounding box center [553, 125] width 28 height 12
click at [540, 154] on link "Preview" at bounding box center [545, 153] width 36 height 12
